Goal: Information Seeking & Learning: Find specific fact

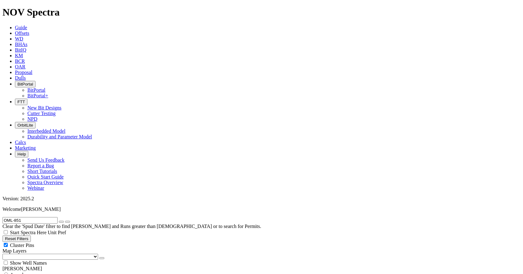
click at [33, 217] on input "OML-851" at bounding box center [29, 220] width 55 height 7
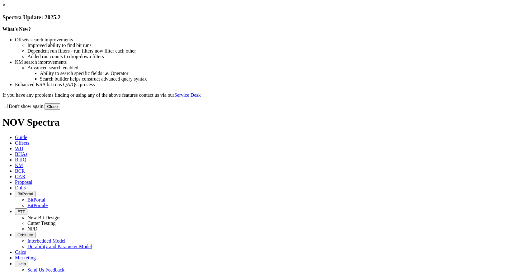
click at [60, 110] on button "Close" at bounding box center [53, 106] width 16 height 7
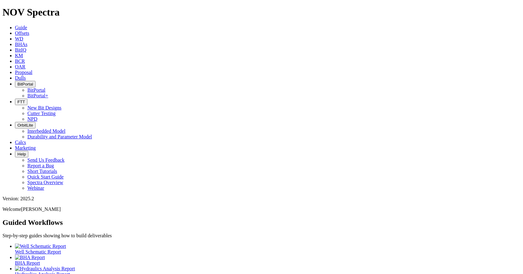
click at [29, 31] on span "Offsets" at bounding box center [22, 33] width 14 height 5
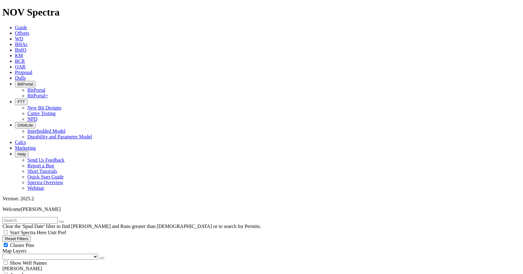
click at [45, 217] on input "text" at bounding box center [29, 220] width 55 height 7
paste input "A295263"
type input "A295263"
click at [19, 272] on span "Anywhere" at bounding box center [20, 274] width 21 height 5
radio input "true"
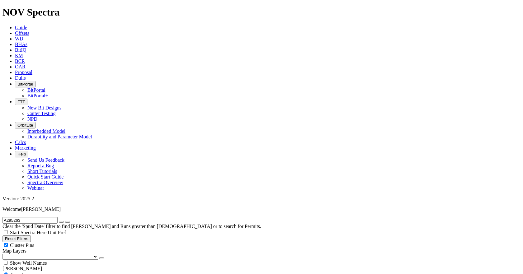
radio input "false"
click at [66, 230] on span "Unit Pref" at bounding box center [57, 232] width 18 height 5
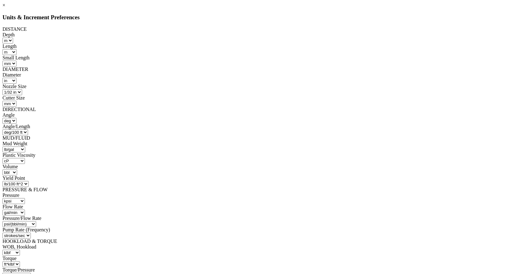
click at [325, 67] on div at bounding box center [261, 67] width 518 height 0
click at [13, 39] on select "ft m" at bounding box center [7, 41] width 11 height 6
select select "object:1260"
click at [13, 38] on select "ft m" at bounding box center [7, 41] width 11 height 6
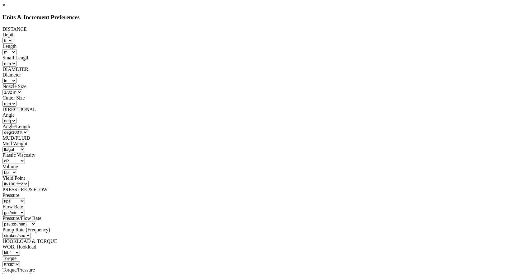
select select "object:1515"
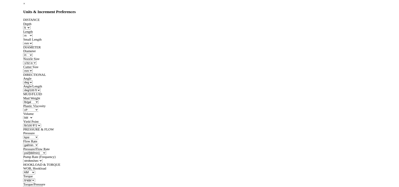
scroll to position [62, 0]
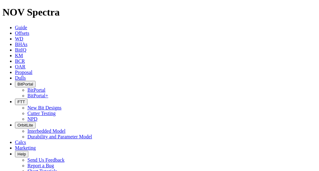
radio input "false"
radio input "true"
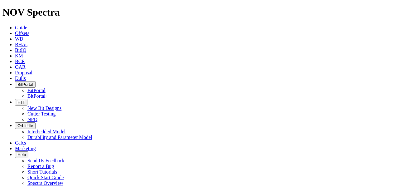
radio input "true"
radio input "false"
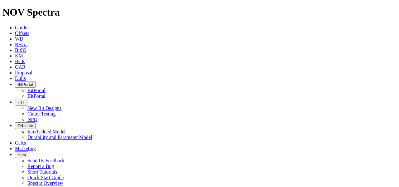
radio input "true"
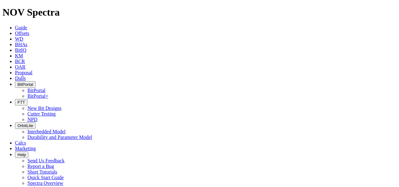
paste input "9930"
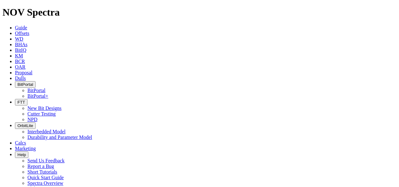
paste input "303538"
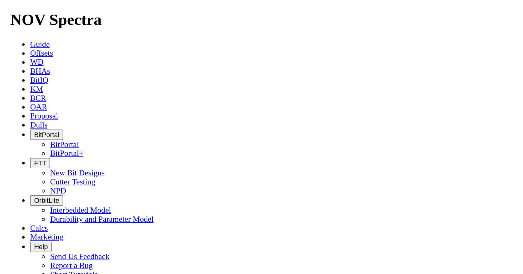
scroll to position [171, 0]
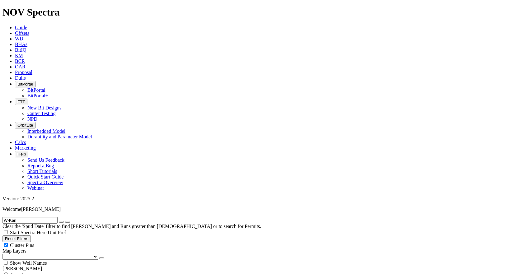
click at [29, 217] on input "W-Kan" at bounding box center [29, 220] width 55 height 7
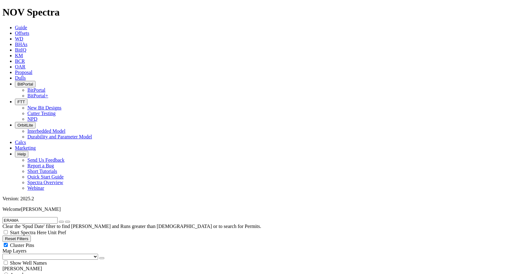
click at [68, 222] on icon "submit" at bounding box center [68, 222] width 0 height 0
click at [43, 217] on input "ERAMA" at bounding box center [29, 220] width 55 height 7
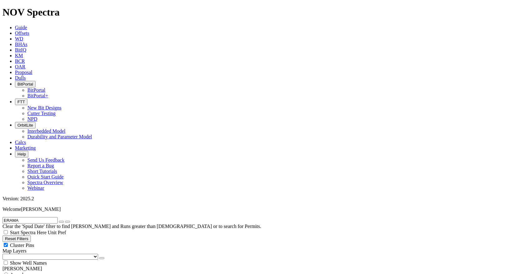
click at [27, 217] on input "ERAMA" at bounding box center [29, 220] width 55 height 7
type input "W-Kan N"
click at [31, 272] on span "Anywhere" at bounding box center [20, 274] width 21 height 5
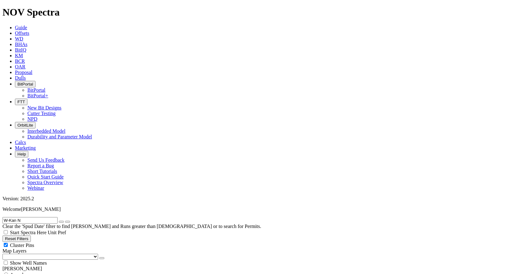
radio input "true"
radio input "false"
click at [34, 217] on input "W-Kan N" at bounding box center [29, 220] width 55 height 7
type input "W-Kan"
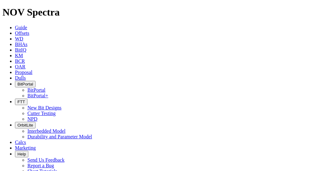
scroll to position [177, 0]
radio input "false"
radio input "true"
